Goal: Information Seeking & Learning: Learn about a topic

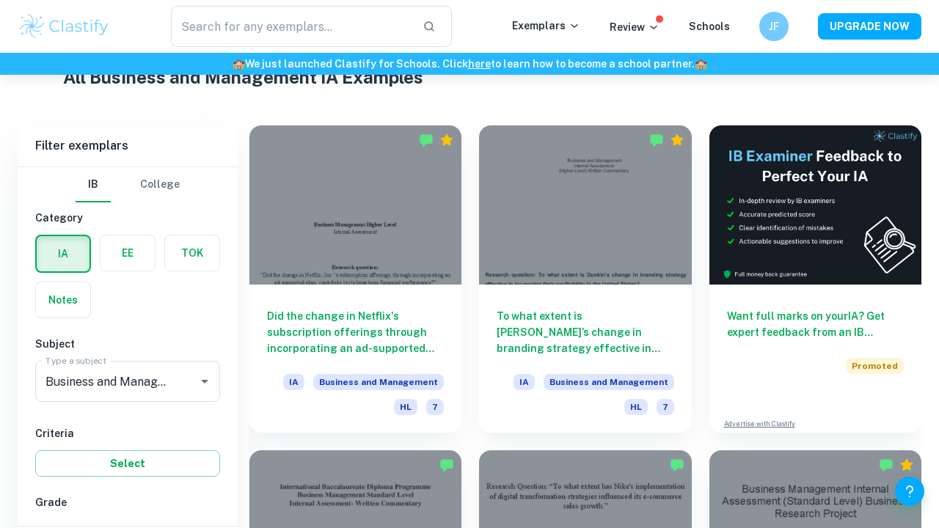
scroll to position [414, 0]
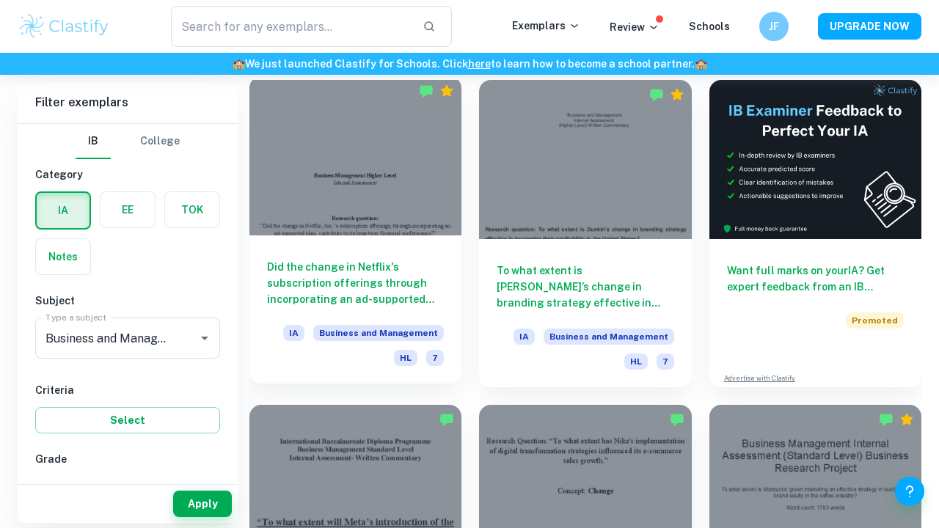
click at [384, 237] on div "Did the change in Netflix's subscription offerings through incorporating an ad-…" at bounding box center [355, 309] width 212 height 148
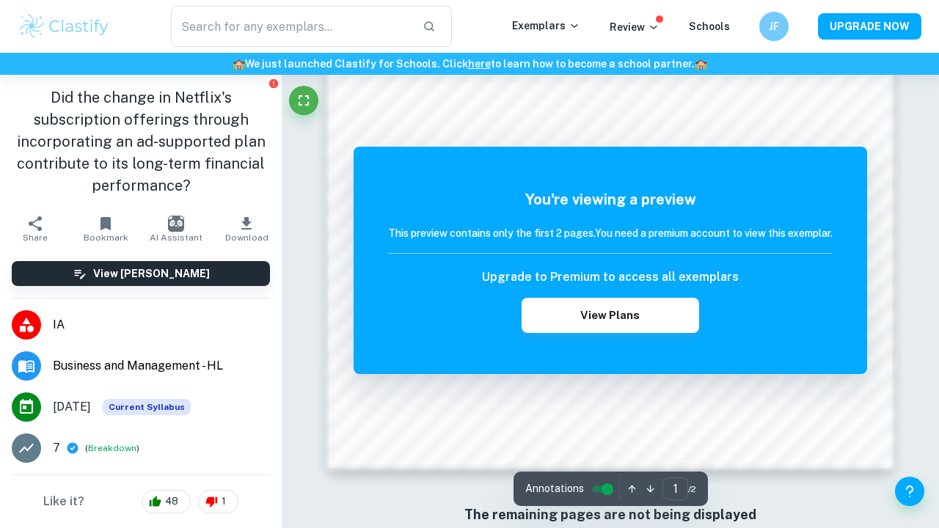
scroll to position [1222, 0]
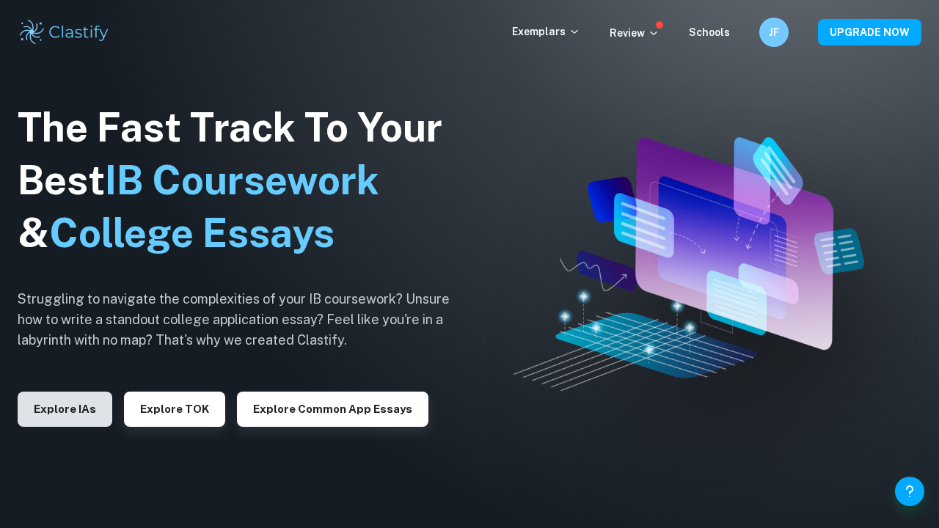
click at [73, 406] on button "Explore IAs" at bounding box center [65, 409] width 95 height 35
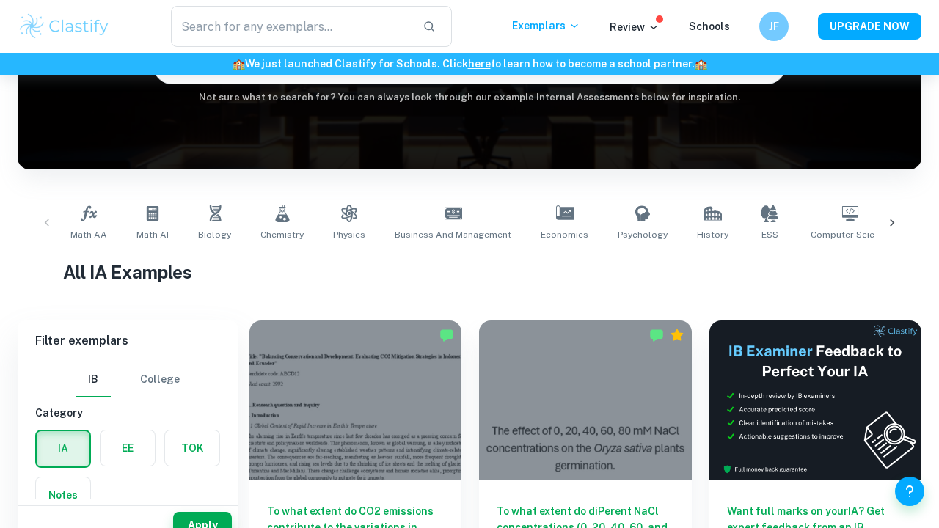
scroll to position [198, 0]
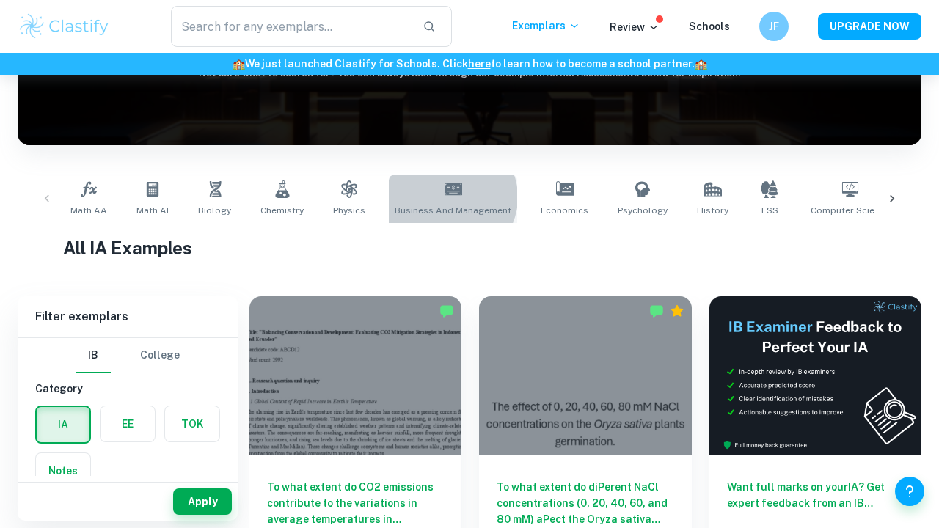
click at [444, 197] on icon at bounding box center [453, 189] width 18 height 18
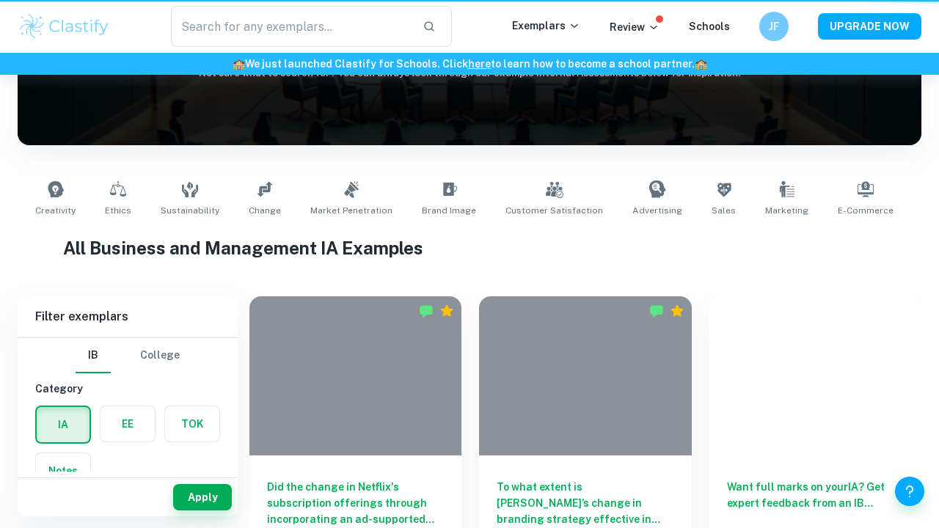
type input "Business and Management"
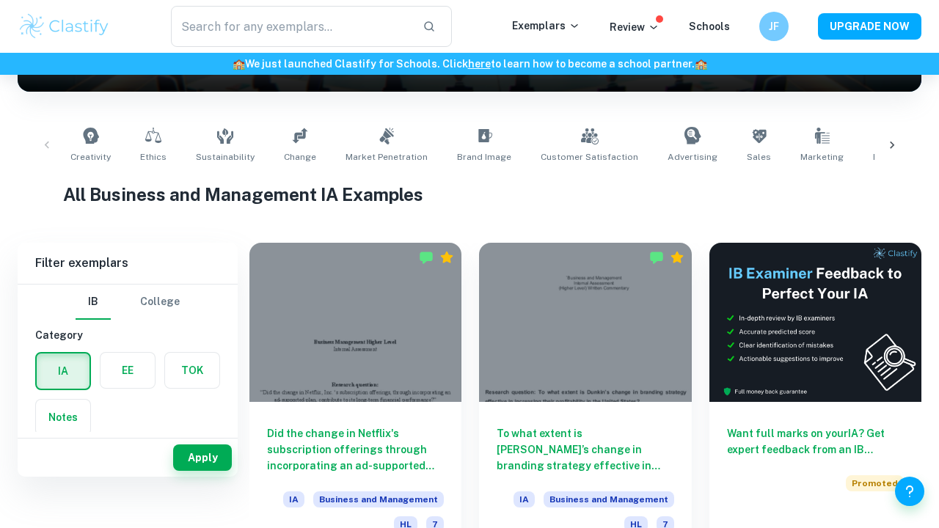
scroll to position [389, 0]
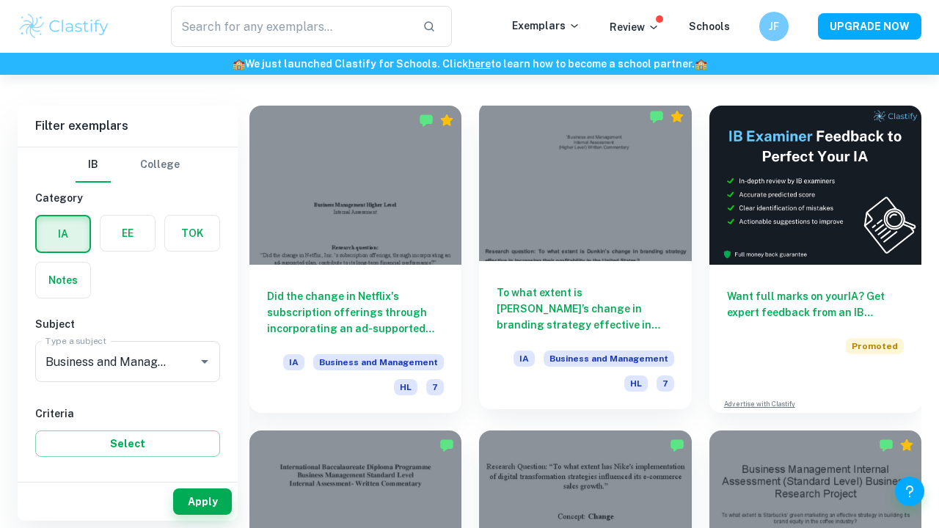
click at [562, 310] on h6 "To what extent is [PERSON_NAME]’s change in branding strategy effective in incr…" at bounding box center [584, 309] width 177 height 48
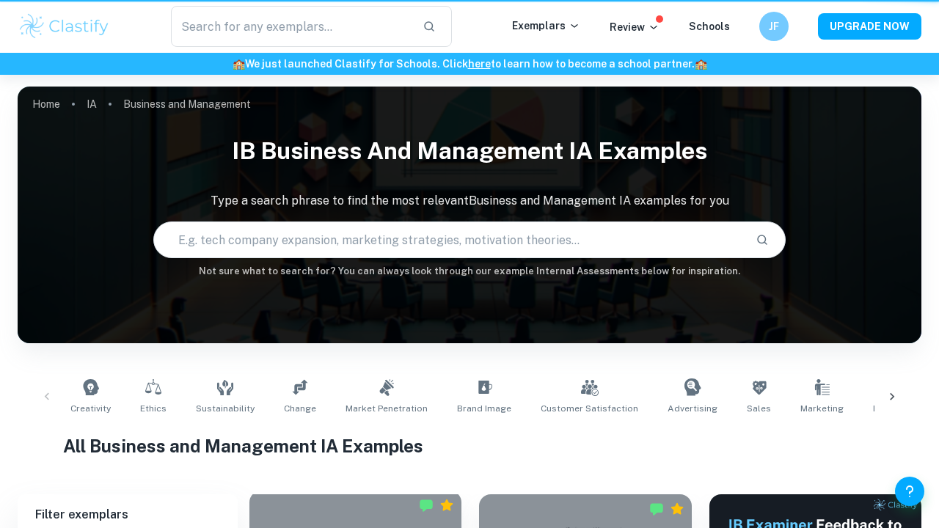
scroll to position [389, 0]
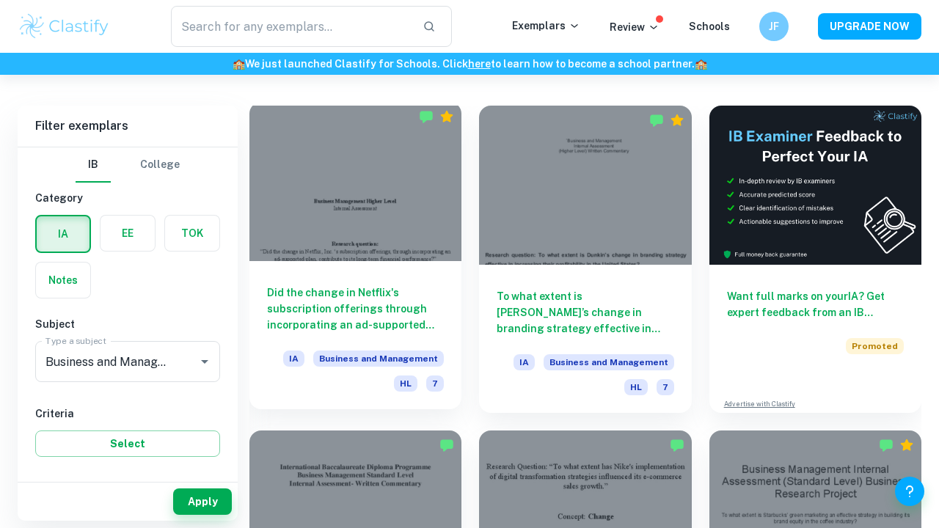
click at [370, 242] on div at bounding box center [355, 181] width 212 height 159
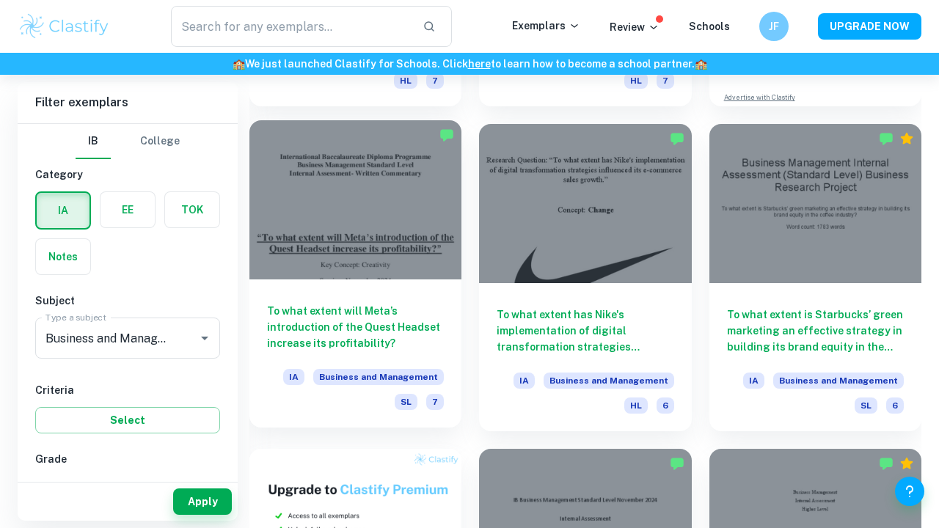
scroll to position [691, 0]
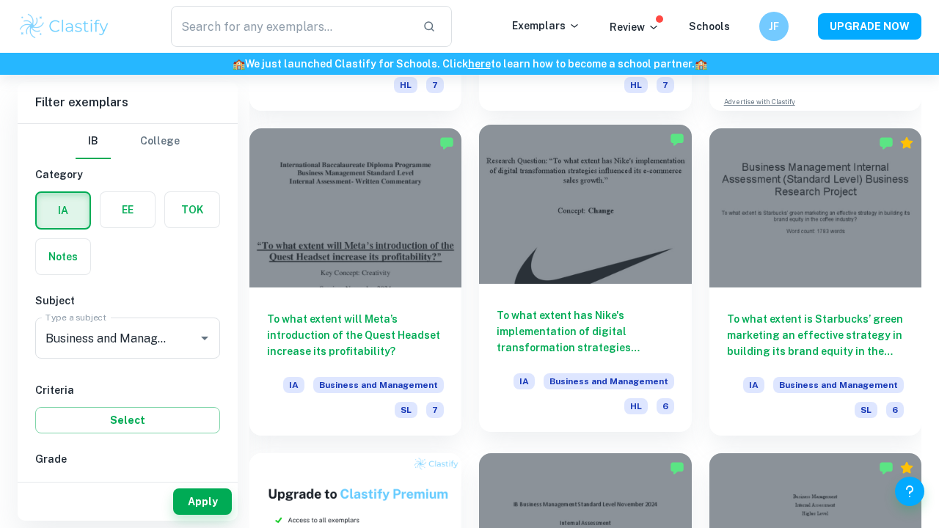
click at [538, 312] on h6 "To what extent has Nike's implementation of digital transformation strategies i…" at bounding box center [584, 331] width 177 height 48
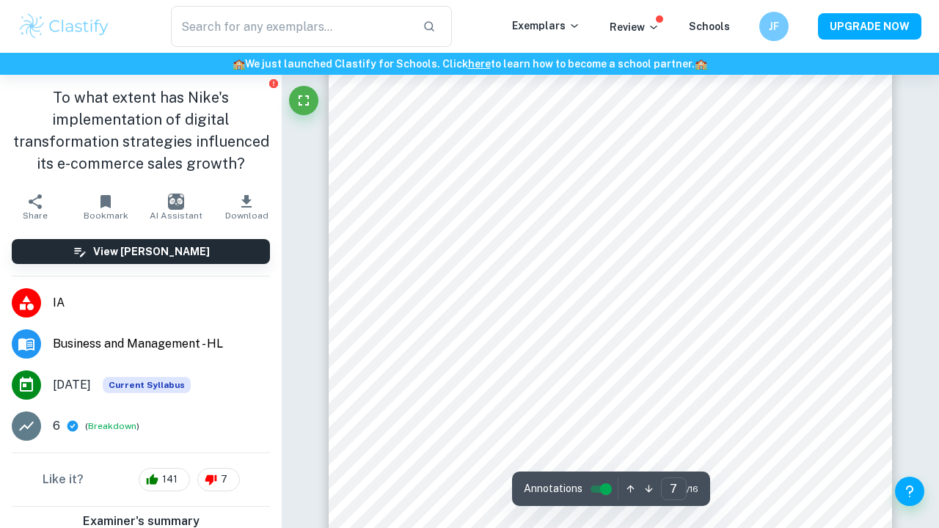
scroll to position [4770, 0]
type input "10"
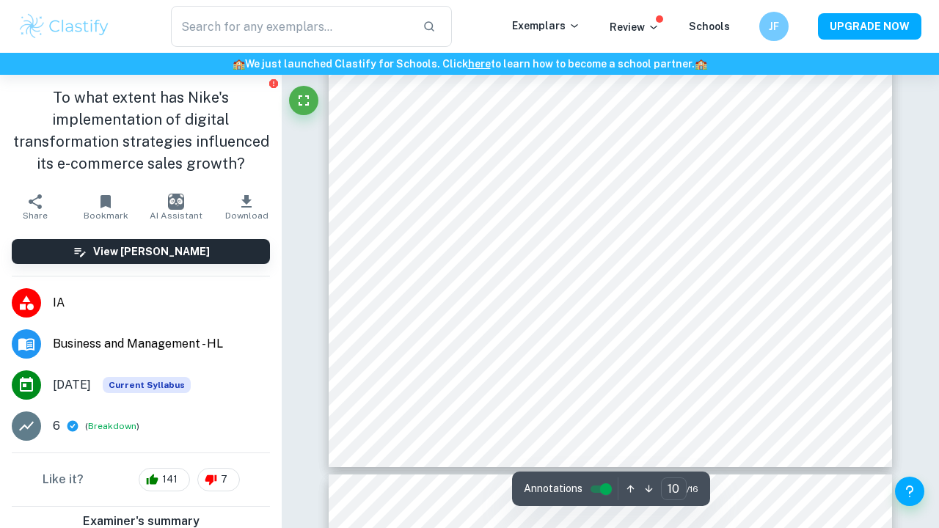
scroll to position [7261, 0]
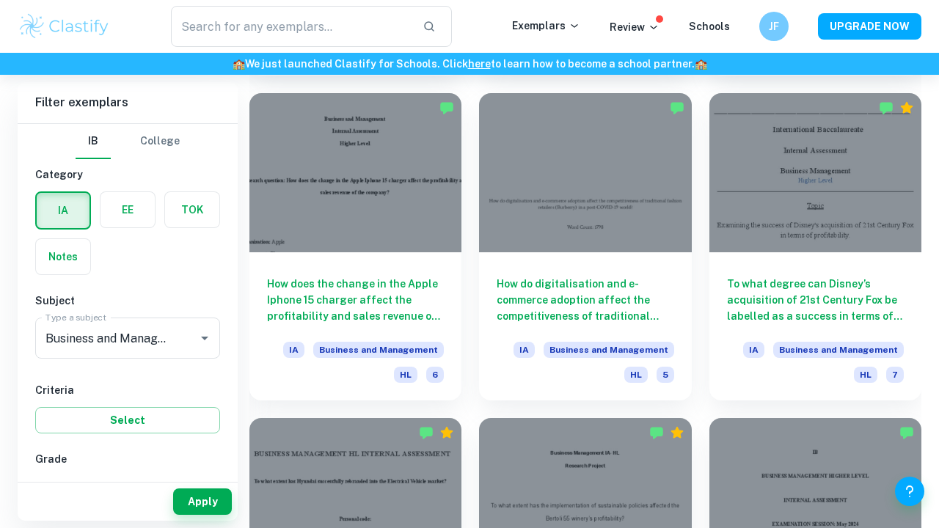
scroll to position [1387, 0]
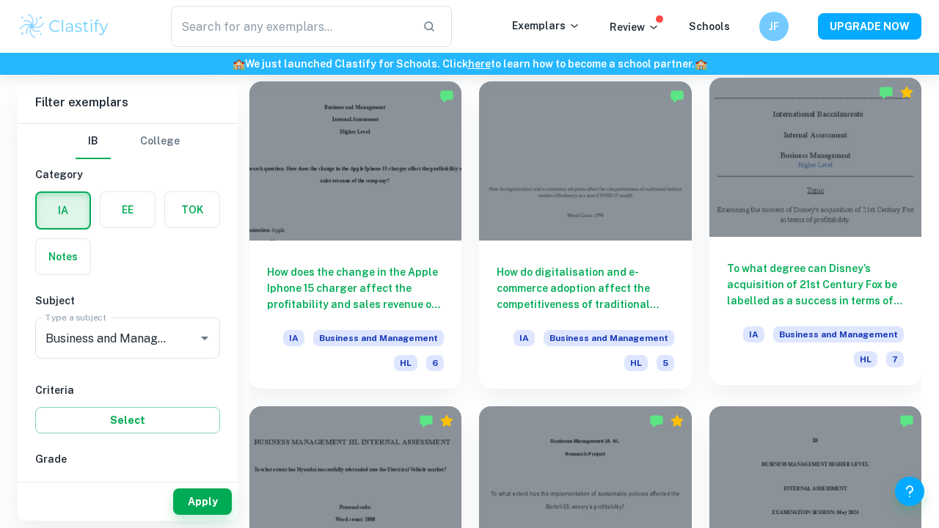
click at [839, 286] on h6 "To what degree can Disney’s acquisition of 21st Century Fox be labelled as a su…" at bounding box center [815, 284] width 177 height 48
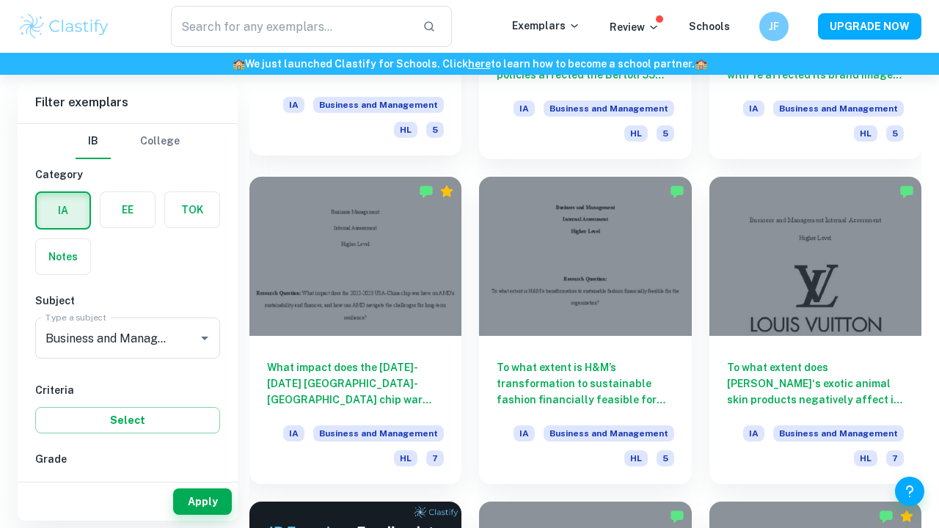
scroll to position [1943, 0]
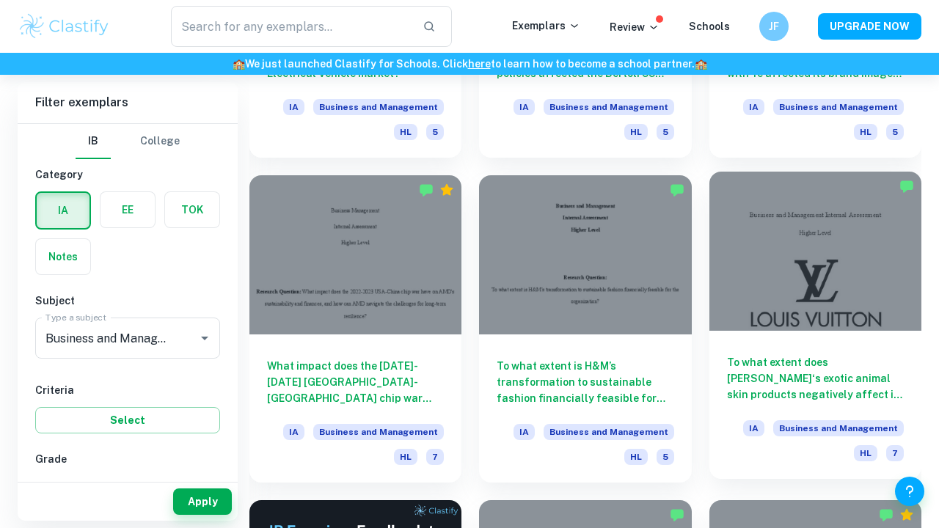
click at [772, 378] on h6 "To what extent does [PERSON_NAME]‘s exotic animal skin products negatively affe…" at bounding box center [815, 378] width 177 height 48
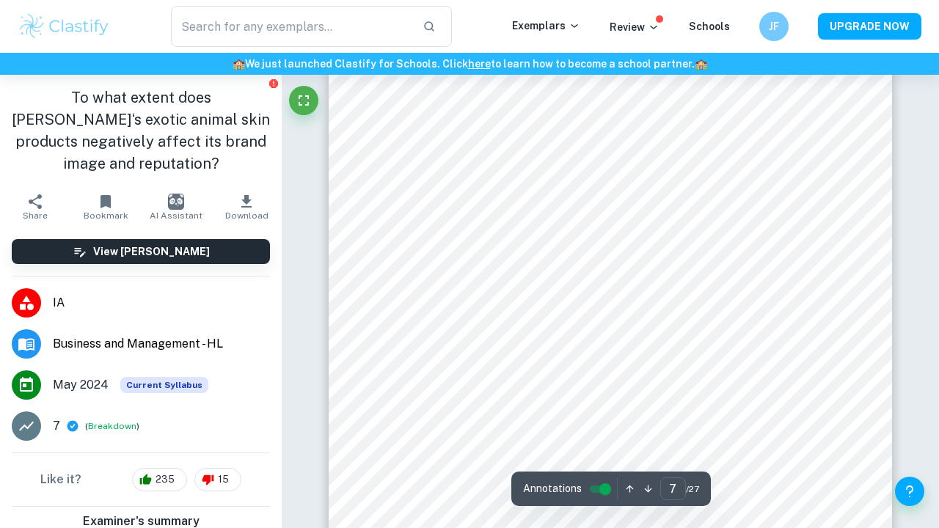
type input "6"
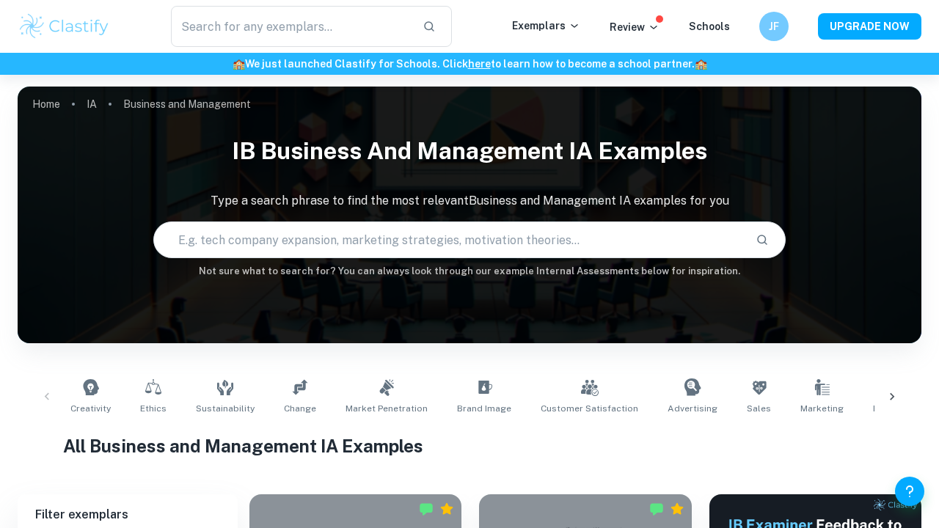
scroll to position [361, 0]
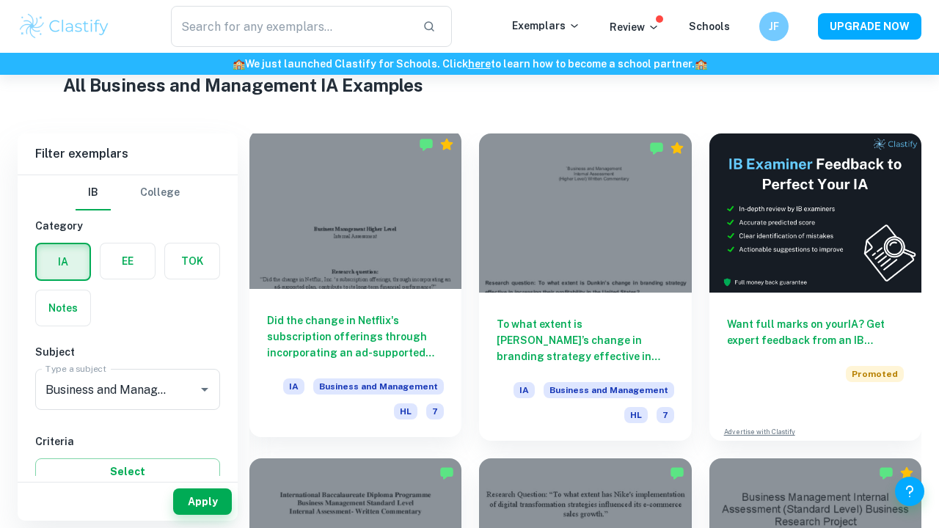
click at [389, 301] on div "Did the change in Netflix's subscription offerings through incorporating an ad-…" at bounding box center [355, 363] width 212 height 148
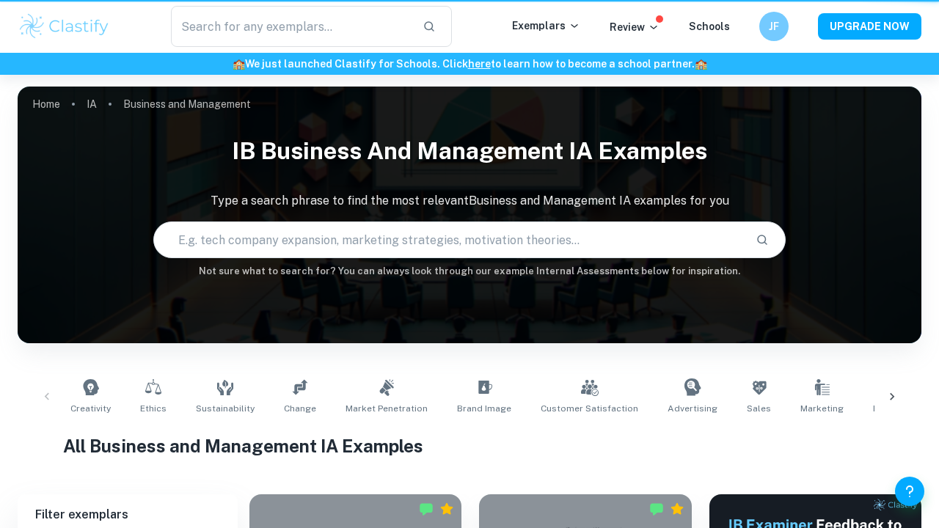
scroll to position [361, 0]
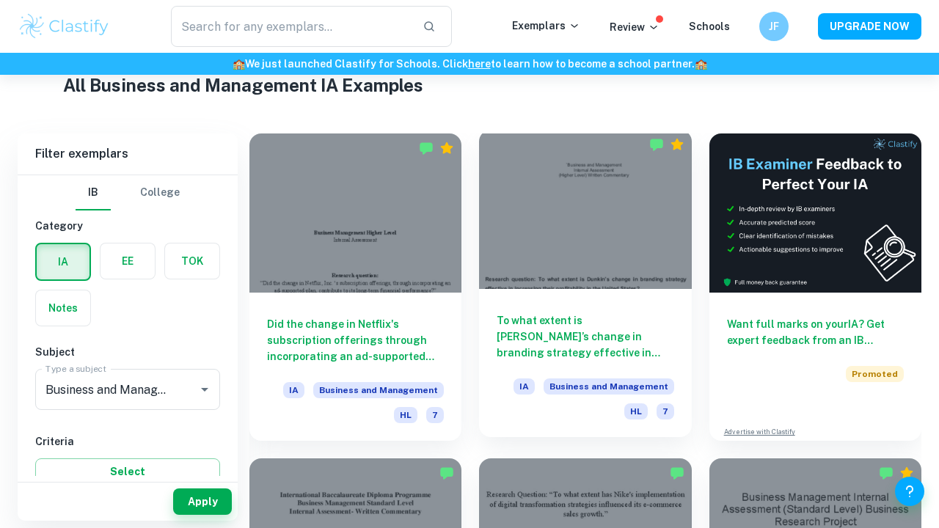
click at [628, 310] on div "To what extent is Dunkin’s change in branding strategy effective in increasing …" at bounding box center [585, 363] width 212 height 148
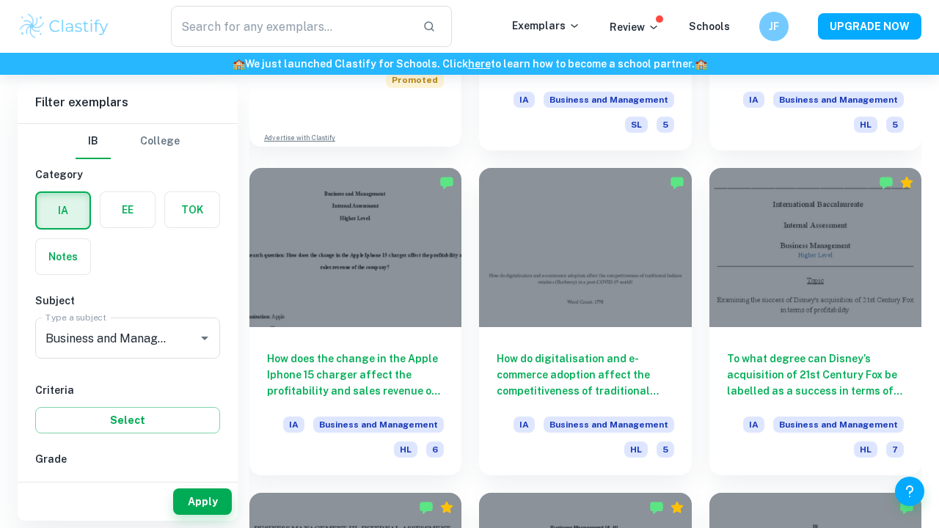
scroll to position [1305, 0]
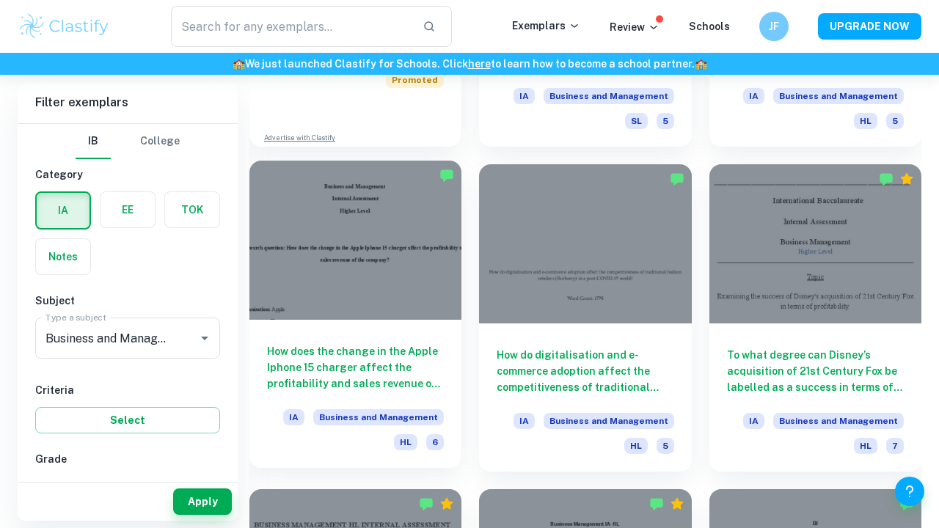
click at [412, 343] on h6 "How does the change in the Apple Iphone 15 charger affect the profitability and…" at bounding box center [355, 367] width 177 height 48
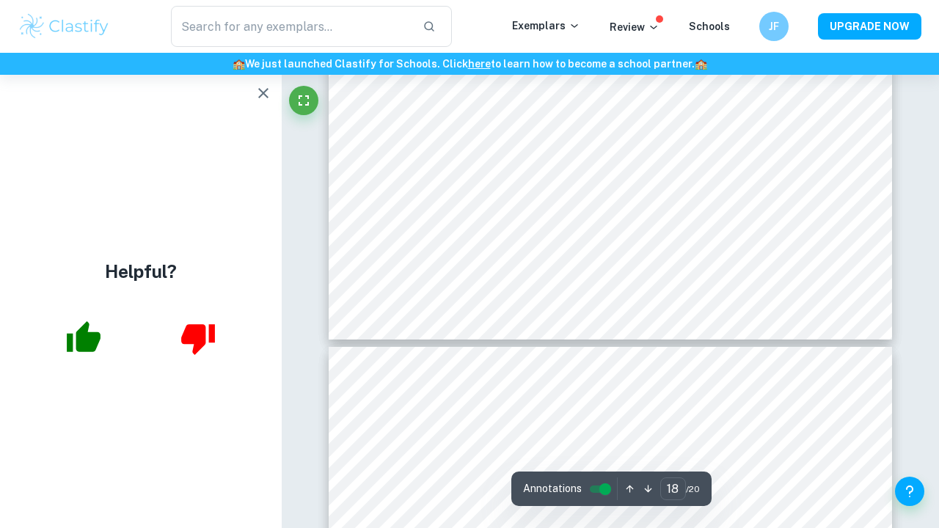
scroll to position [14577, 0]
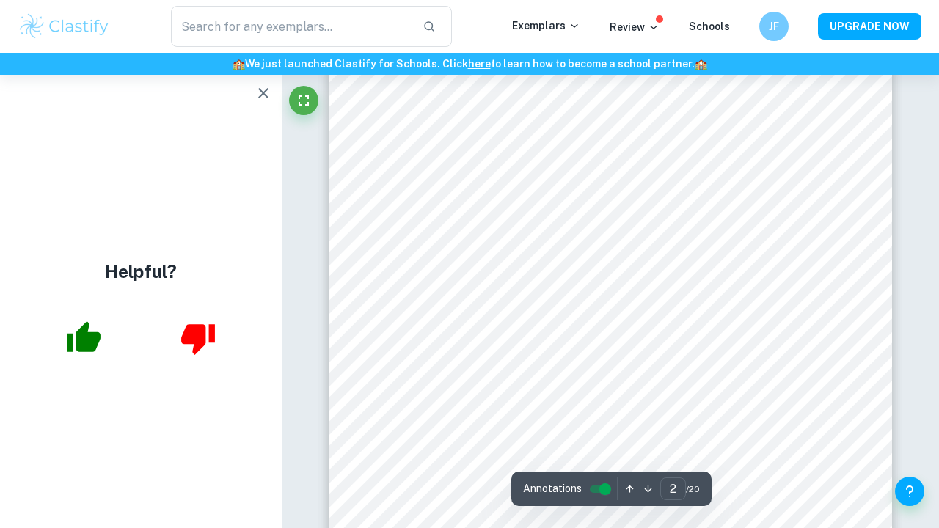
type input "1"
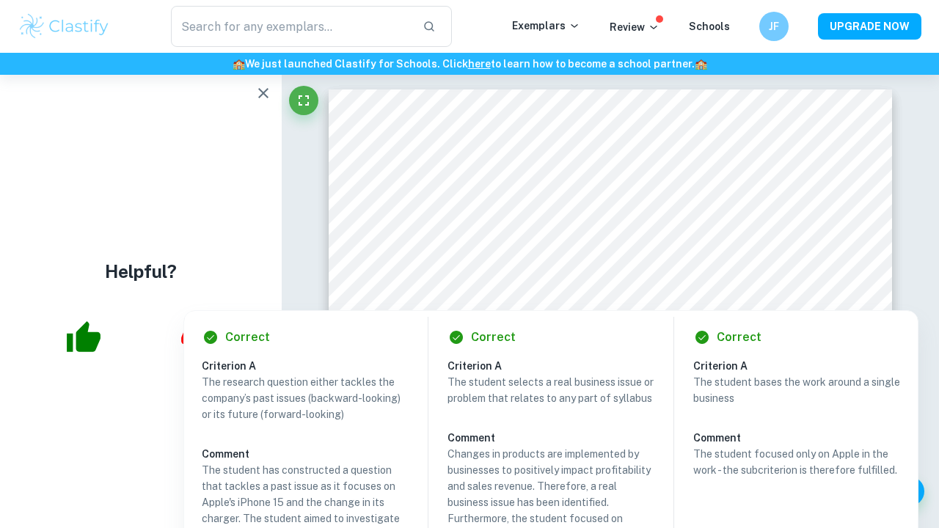
click at [648, 299] on div at bounding box center [609, 294] width 147 height 26
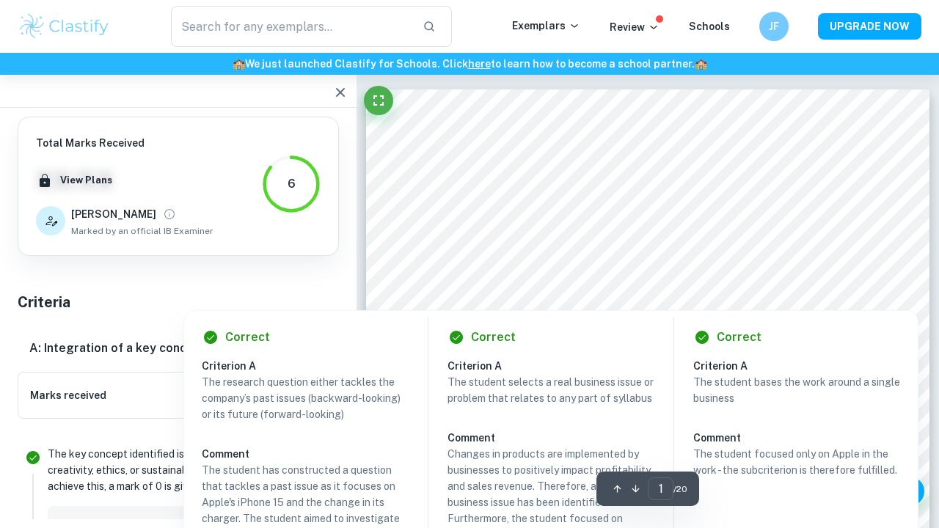
scroll to position [596, 0]
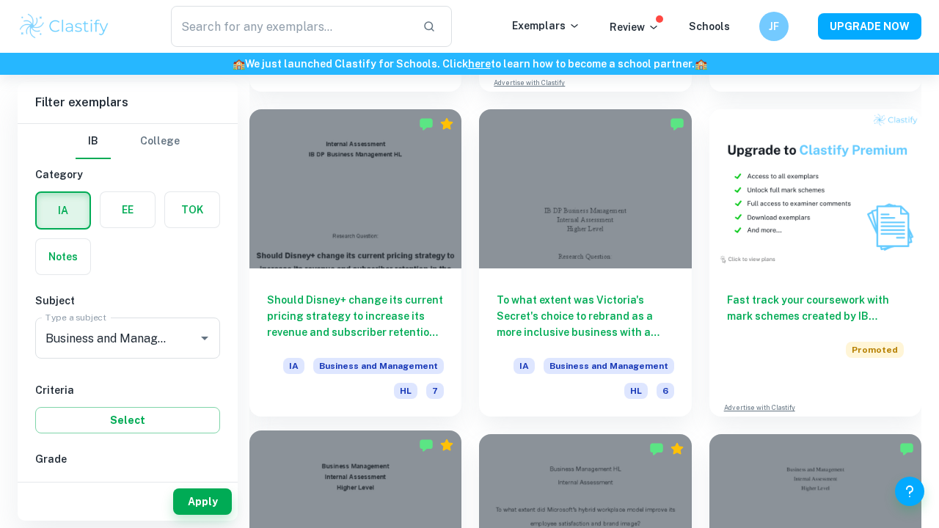
scroll to position [4275, 0]
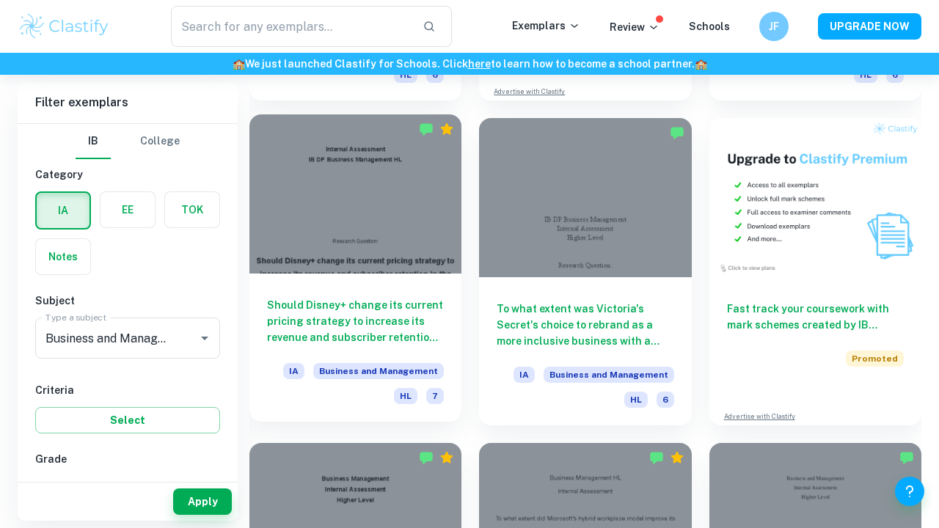
click at [362, 336] on h6 "Should Disney+ change its current pricing strategy to increase its revenue and …" at bounding box center [355, 321] width 177 height 48
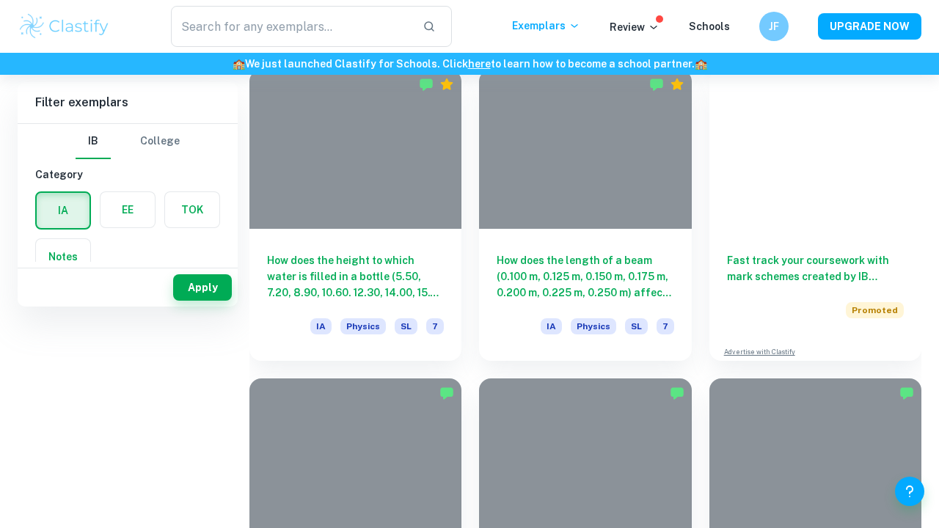
scroll to position [198, 0]
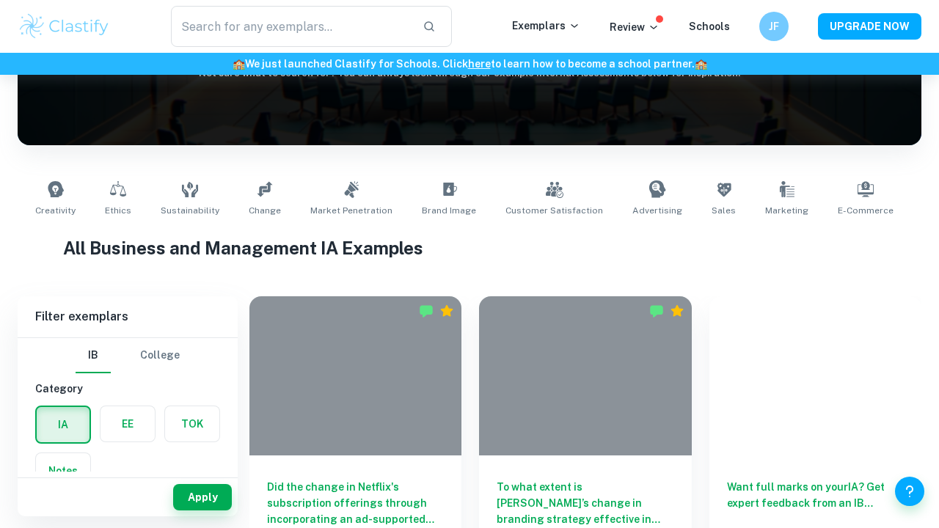
type input "Business and Management"
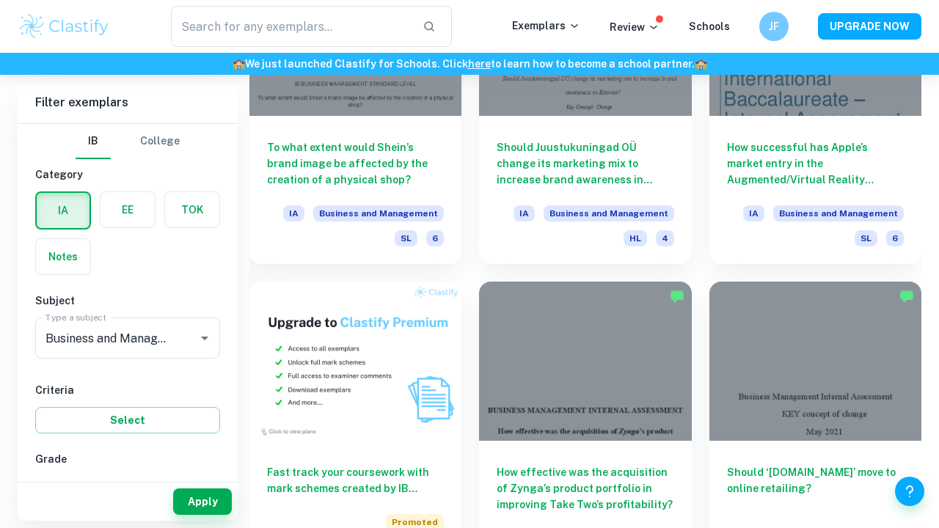
scroll to position [6066, 0]
